Goal: Transaction & Acquisition: Purchase product/service

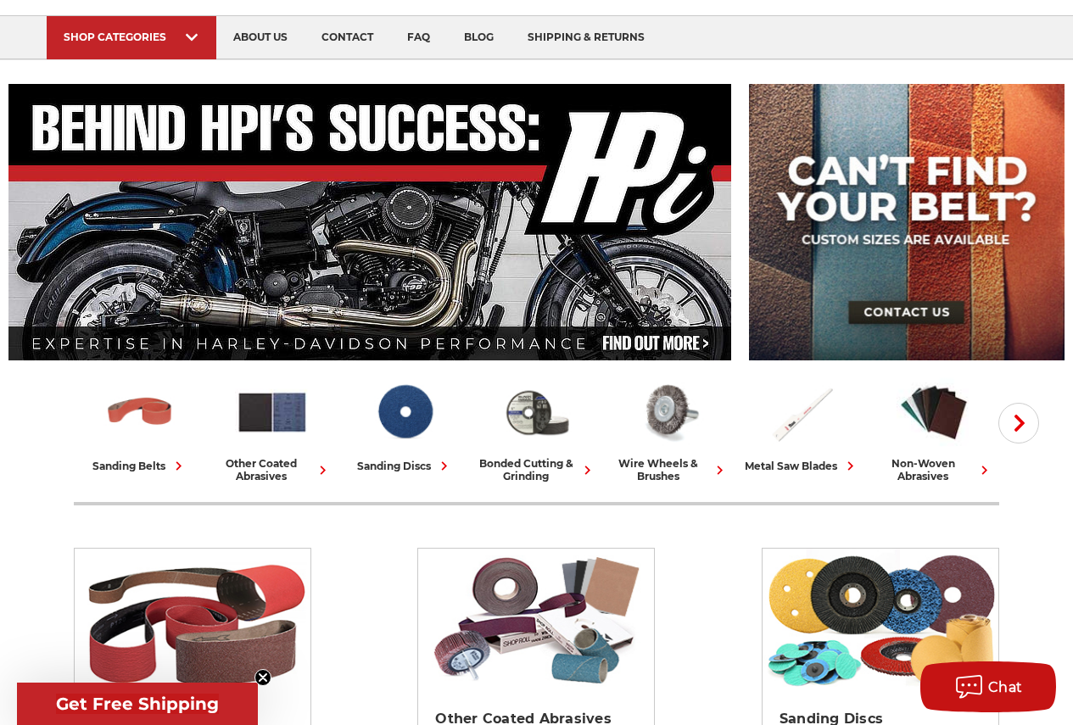
scroll to position [339, 0]
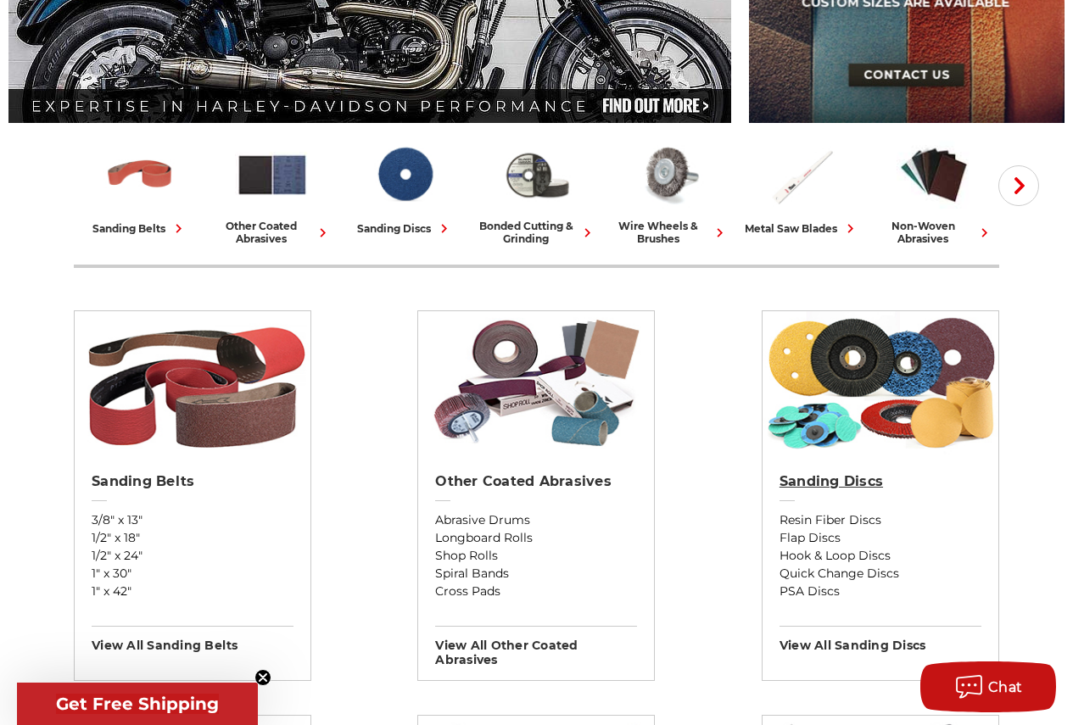
click at [839, 479] on h2 "Sanding Discs" at bounding box center [880, 481] width 202 height 17
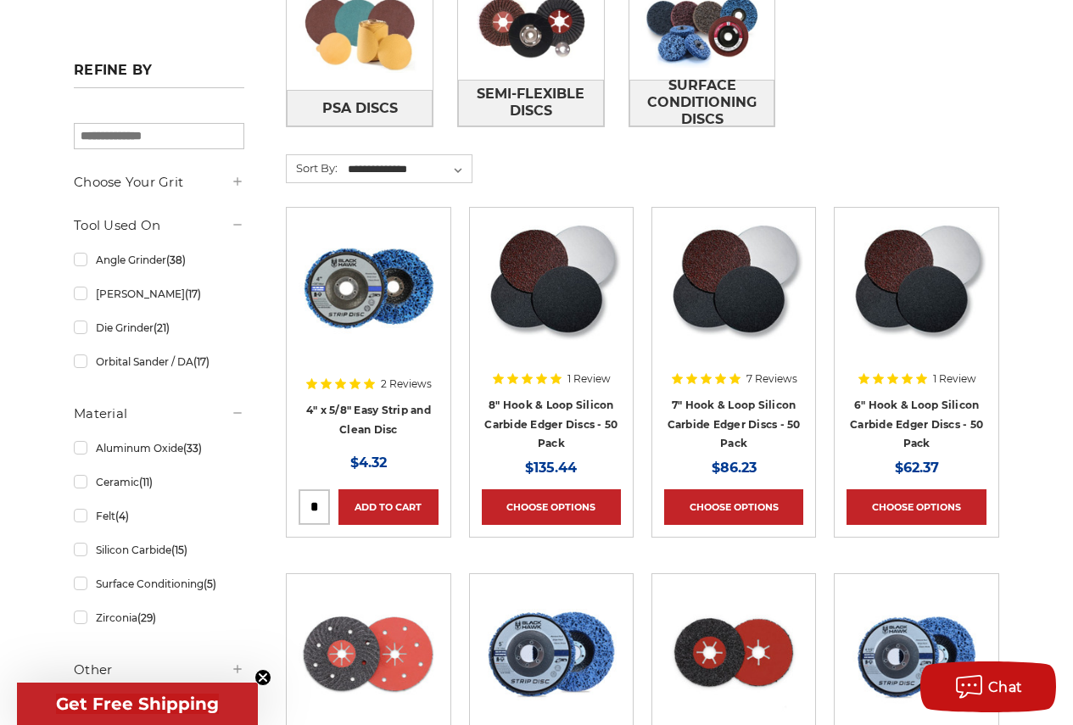
scroll to position [678, 0]
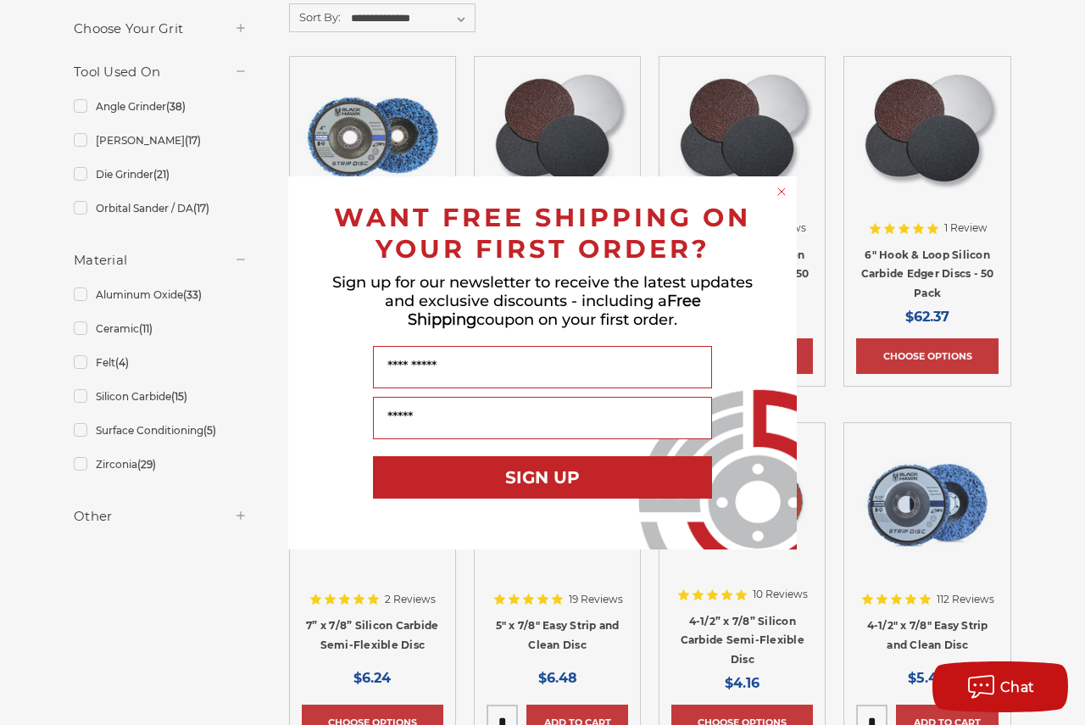
click at [782, 190] on circle "Close dialog" at bounding box center [782, 191] width 16 height 16
